Goal: Check status: Check status

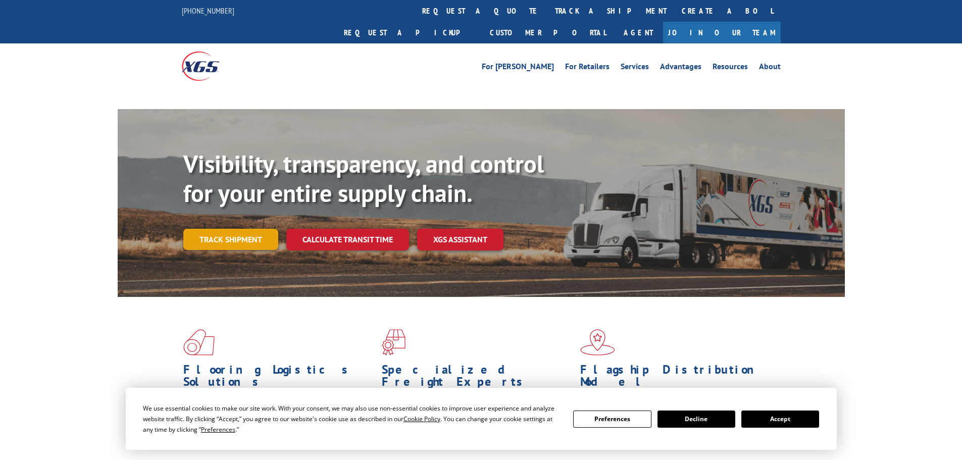
click at [229, 229] on link "Track shipment" at bounding box center [230, 239] width 95 height 21
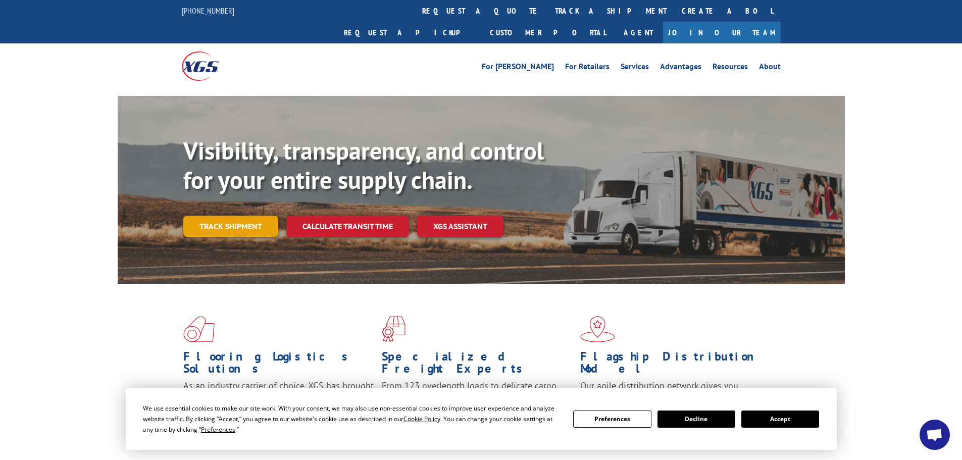
click at [247, 216] on link "Track shipment" at bounding box center [230, 226] width 95 height 21
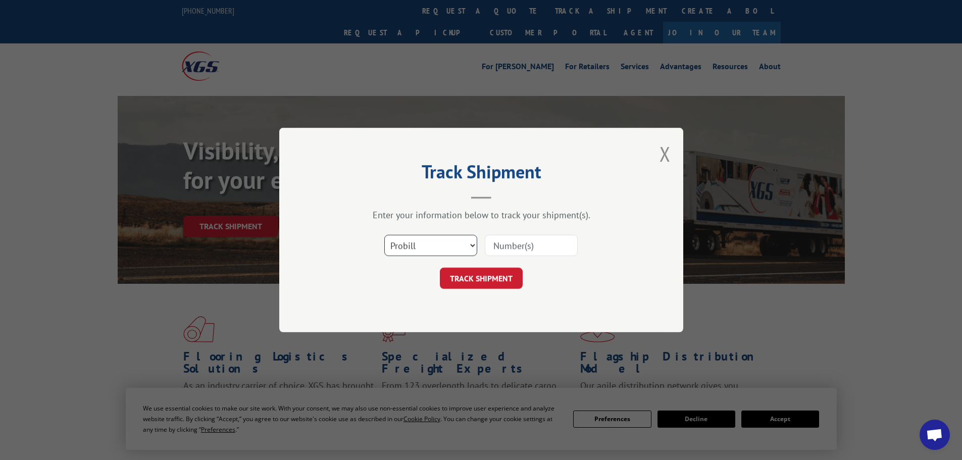
click at [470, 238] on select "Select category... Probill BOL PO" at bounding box center [430, 245] width 93 height 21
select select "bol"
click at [384, 235] on select "Select category... Probill BOL PO" at bounding box center [430, 245] width 93 height 21
click at [520, 240] on input at bounding box center [531, 245] width 93 height 21
paste input "6009802"
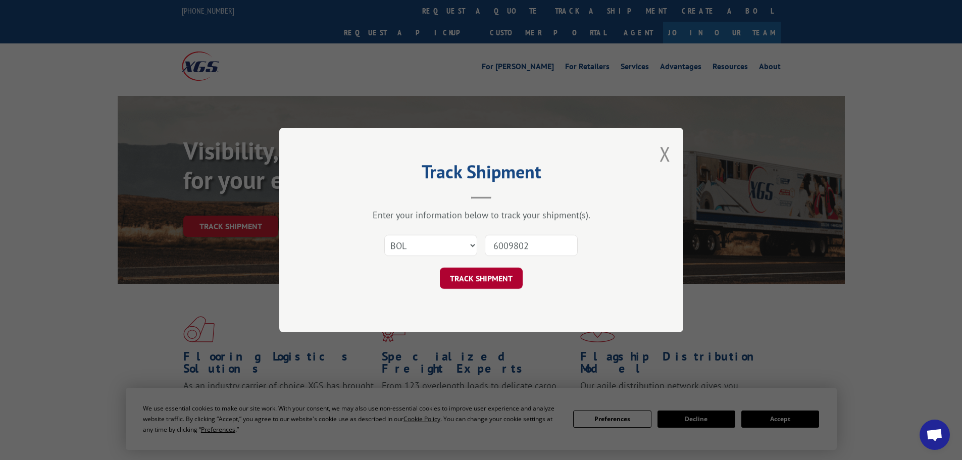
type input "6009802"
click at [489, 283] on button "TRACK SHIPMENT" at bounding box center [481, 278] width 83 height 21
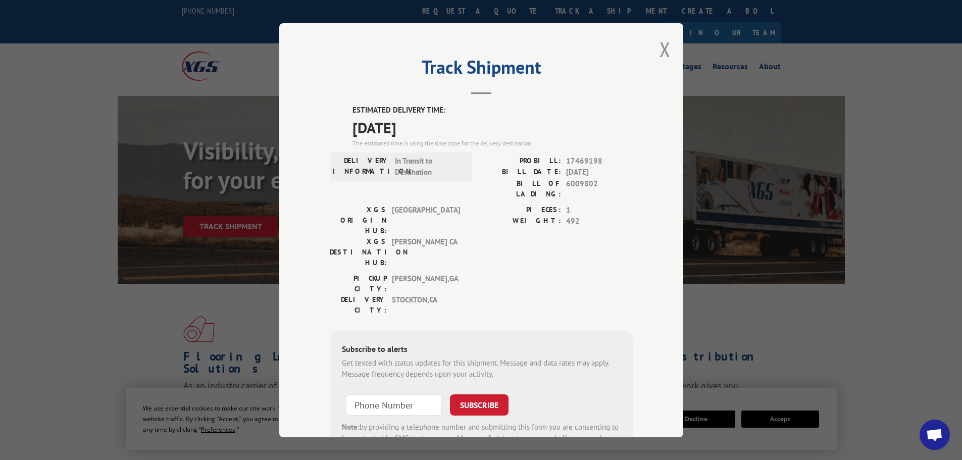
drag, startPoint x: 349, startPoint y: 130, endPoint x: 453, endPoint y: 129, distance: 104.6
click at [453, 129] on span "[DATE]" at bounding box center [493, 127] width 280 height 23
copy span "[DATE]"
